Goal: Information Seeking & Learning: Learn about a topic

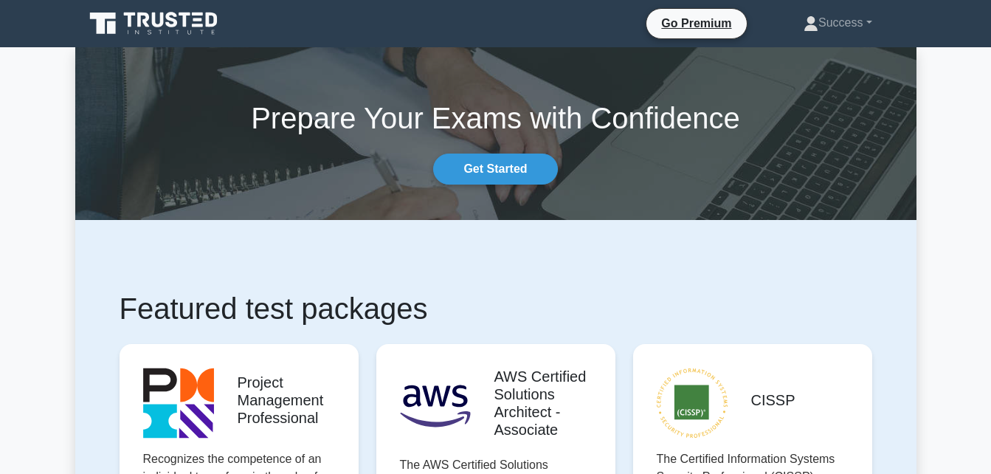
click at [488, 176] on link "Get Started" at bounding box center [495, 169] width 124 height 31
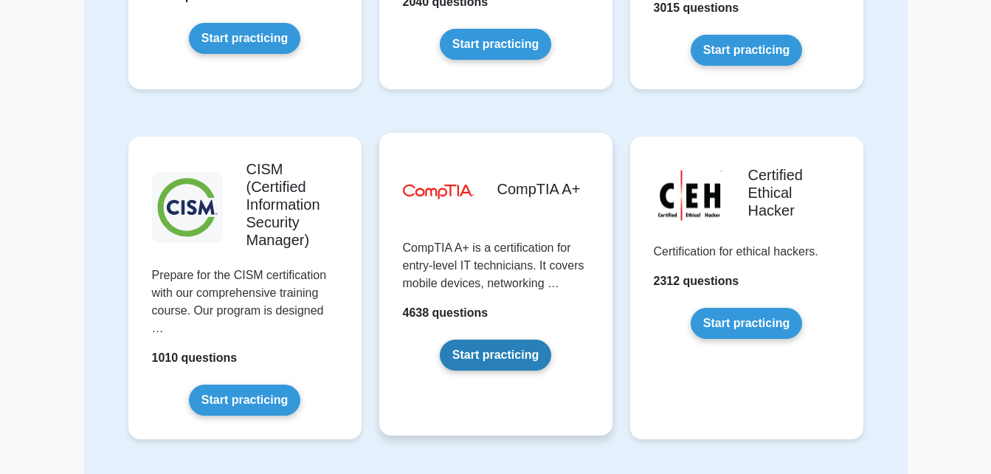
scroll to position [1993, 0]
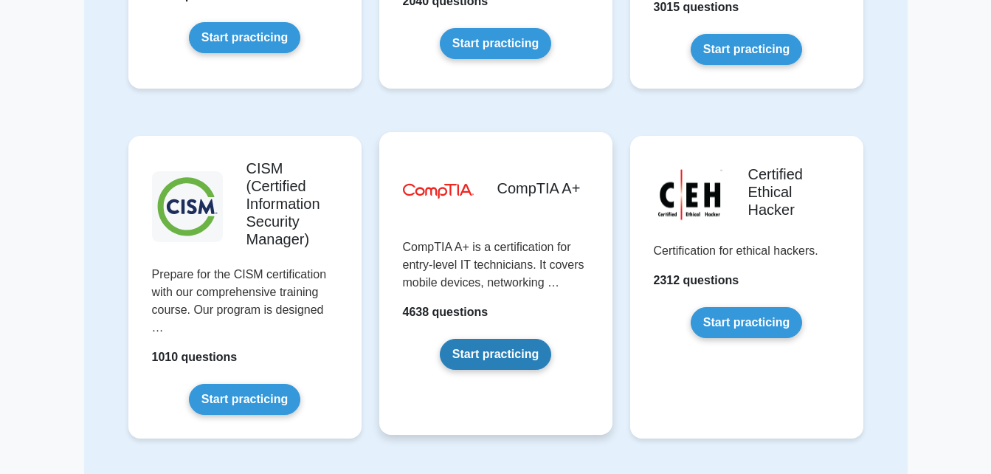
click at [494, 350] on link "Start practicing" at bounding box center [495, 354] width 111 height 31
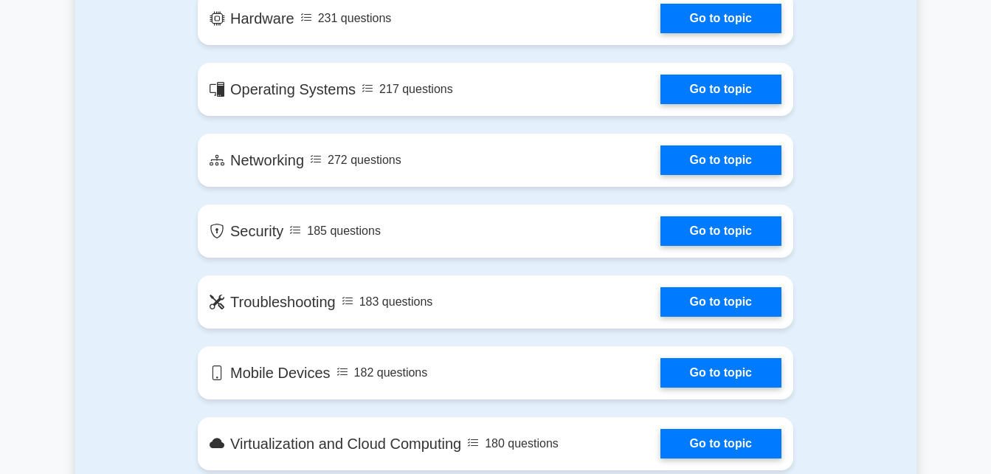
scroll to position [1107, 0]
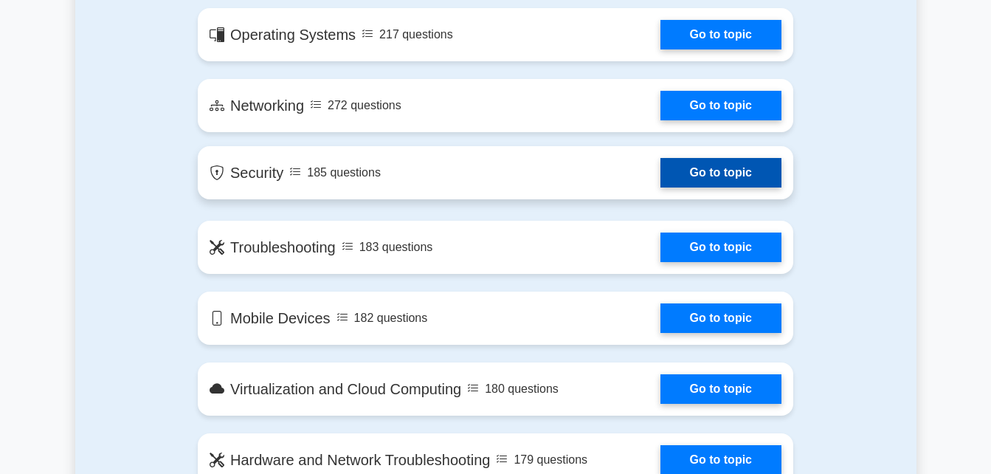
click at [704, 174] on link "Go to topic" at bounding box center [720, 173] width 121 height 30
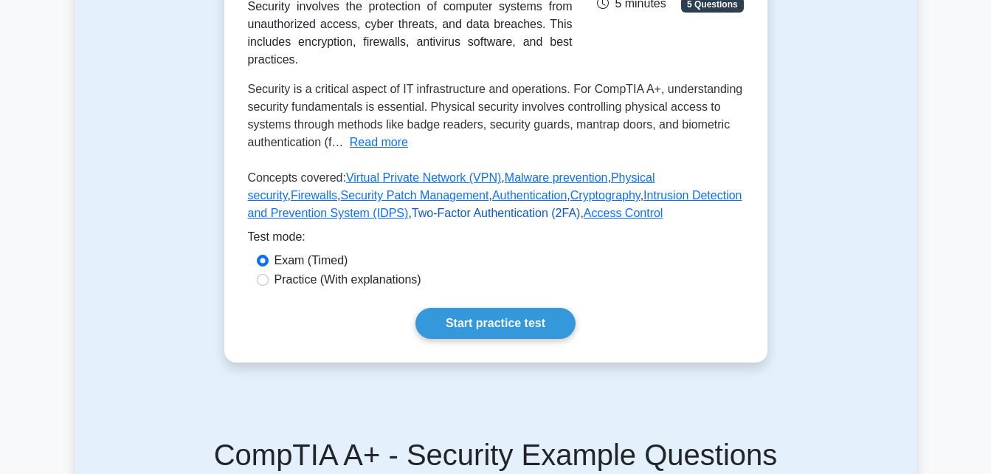
scroll to position [517, 0]
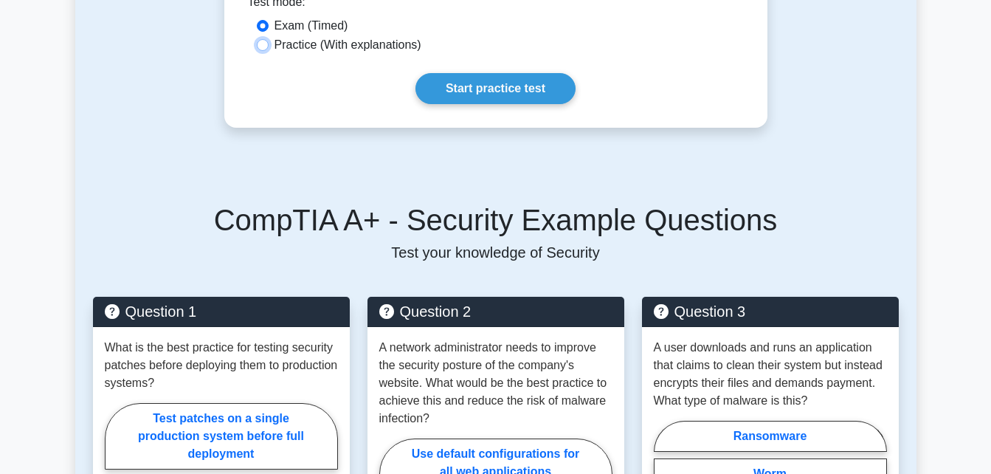
click at [263, 46] on input "Practice (With explanations)" at bounding box center [263, 45] width 12 height 12
radio input "true"
click at [475, 93] on link "Start practice test" at bounding box center [495, 88] width 160 height 31
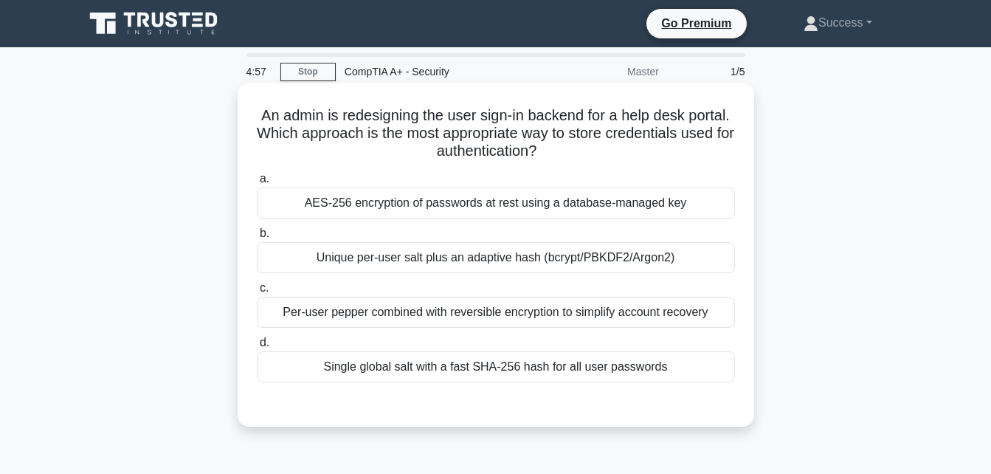
click at [395, 252] on div "Unique per-user salt plus an adaptive hash (bcrypt/PBKDF2/Argon2)" at bounding box center [496, 257] width 478 height 31
click at [257, 238] on input "b. Unique per-user salt plus an adaptive hash (bcrypt/PBKDF2/Argon2)" at bounding box center [257, 234] width 0 height 10
